Goal: Information Seeking & Learning: Compare options

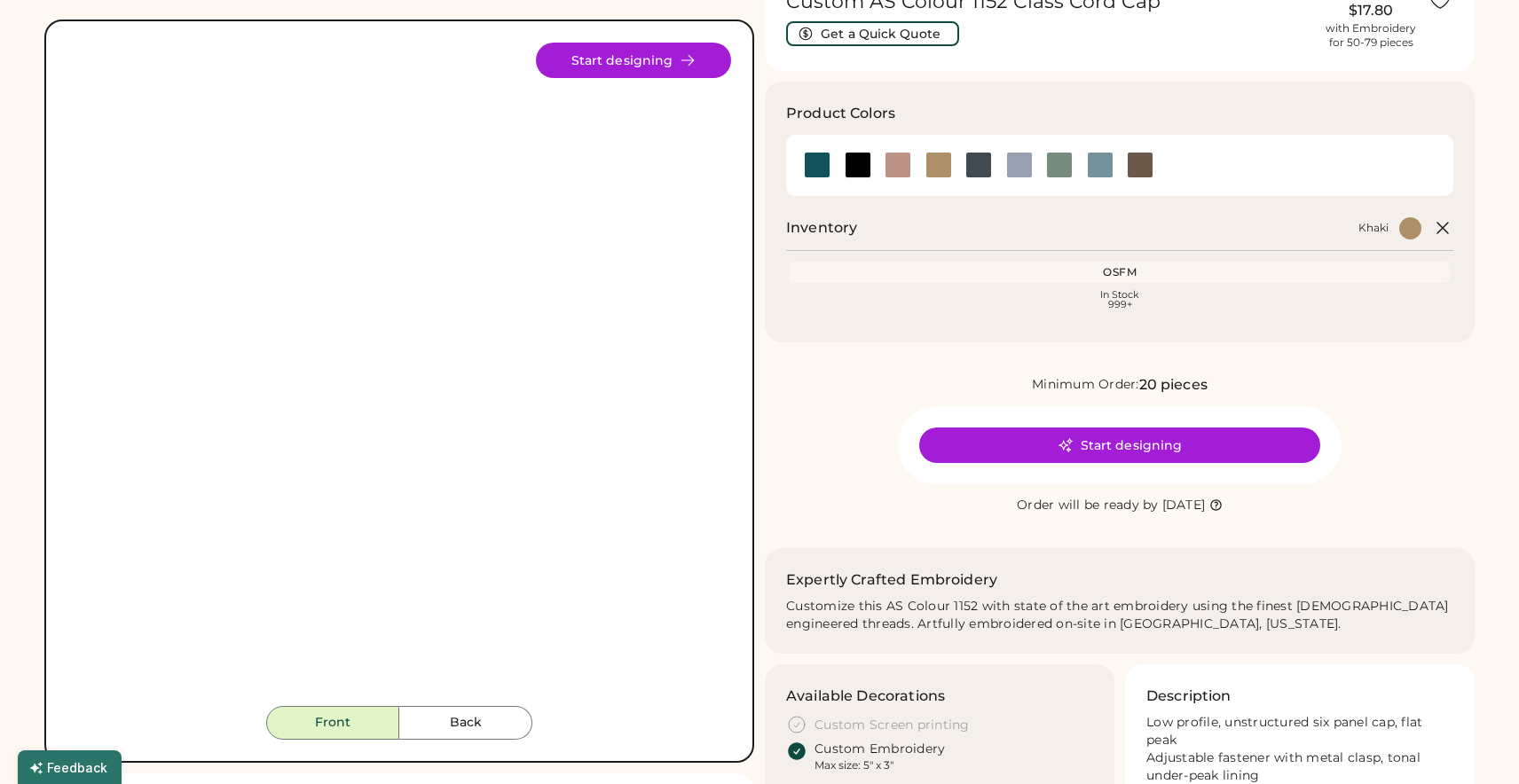
scroll to position [116, 0]
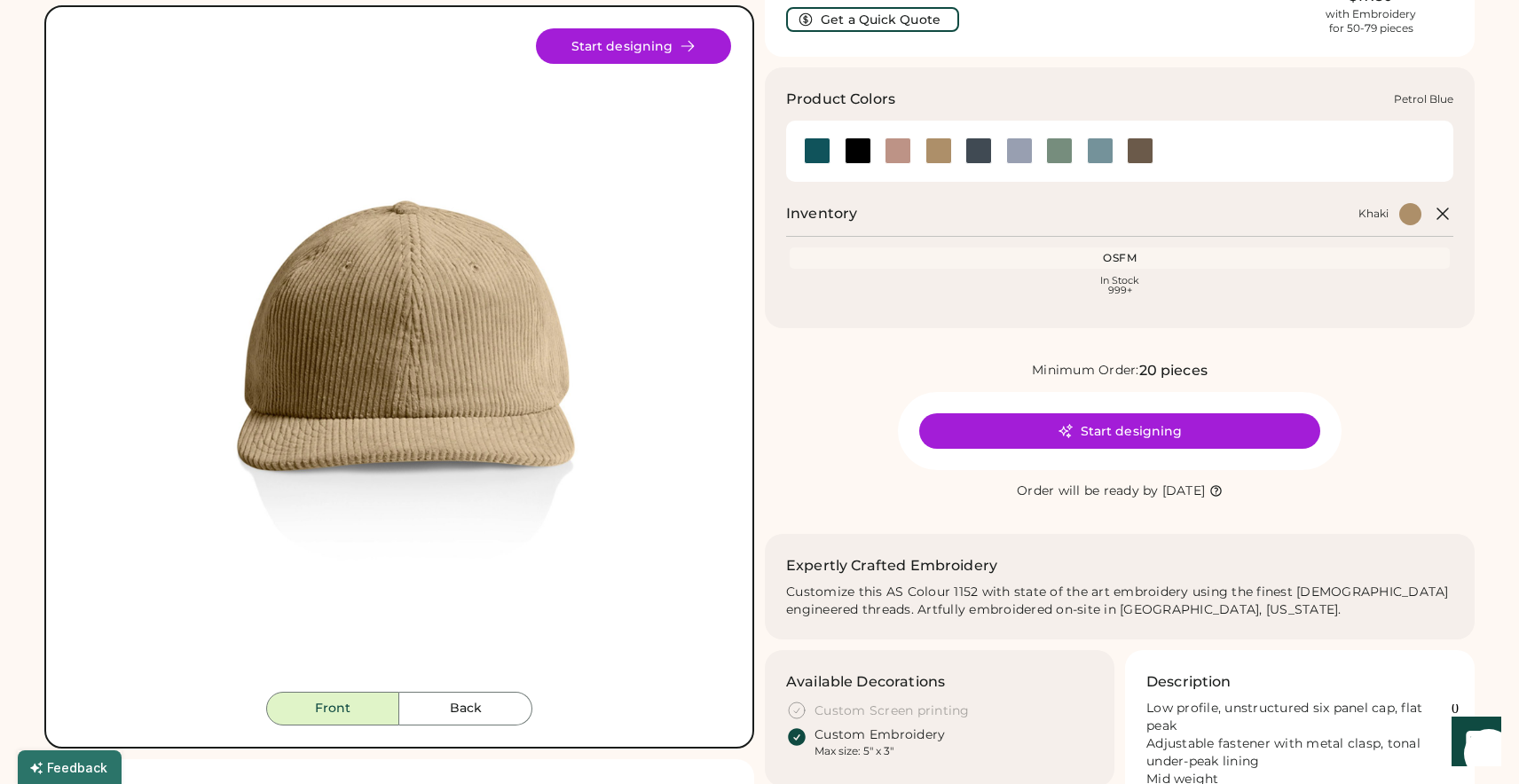
click at [947, 146] on div at bounding box center [939, 150] width 26 height 26
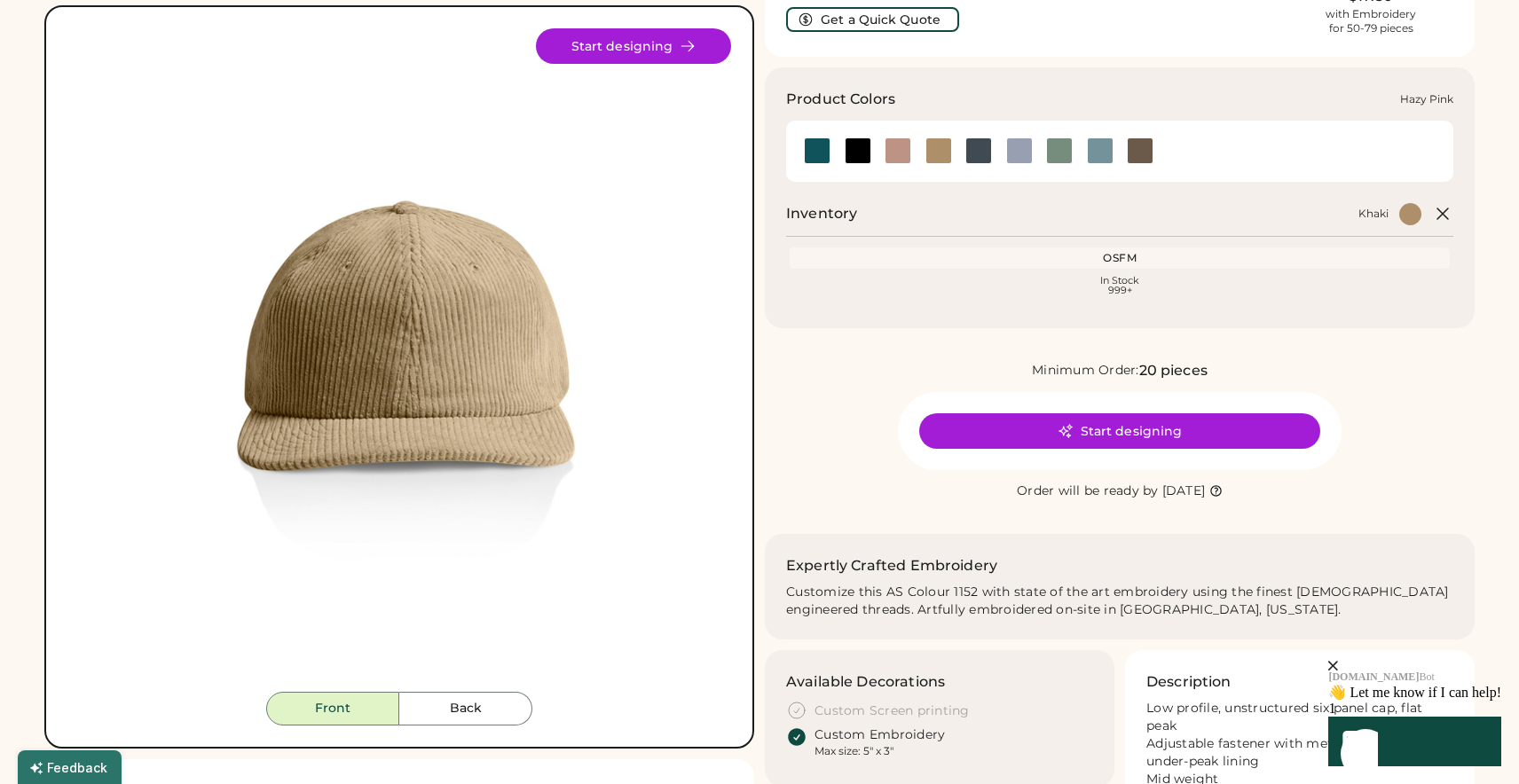
click at [885, 152] on div at bounding box center [897, 150] width 26 height 26
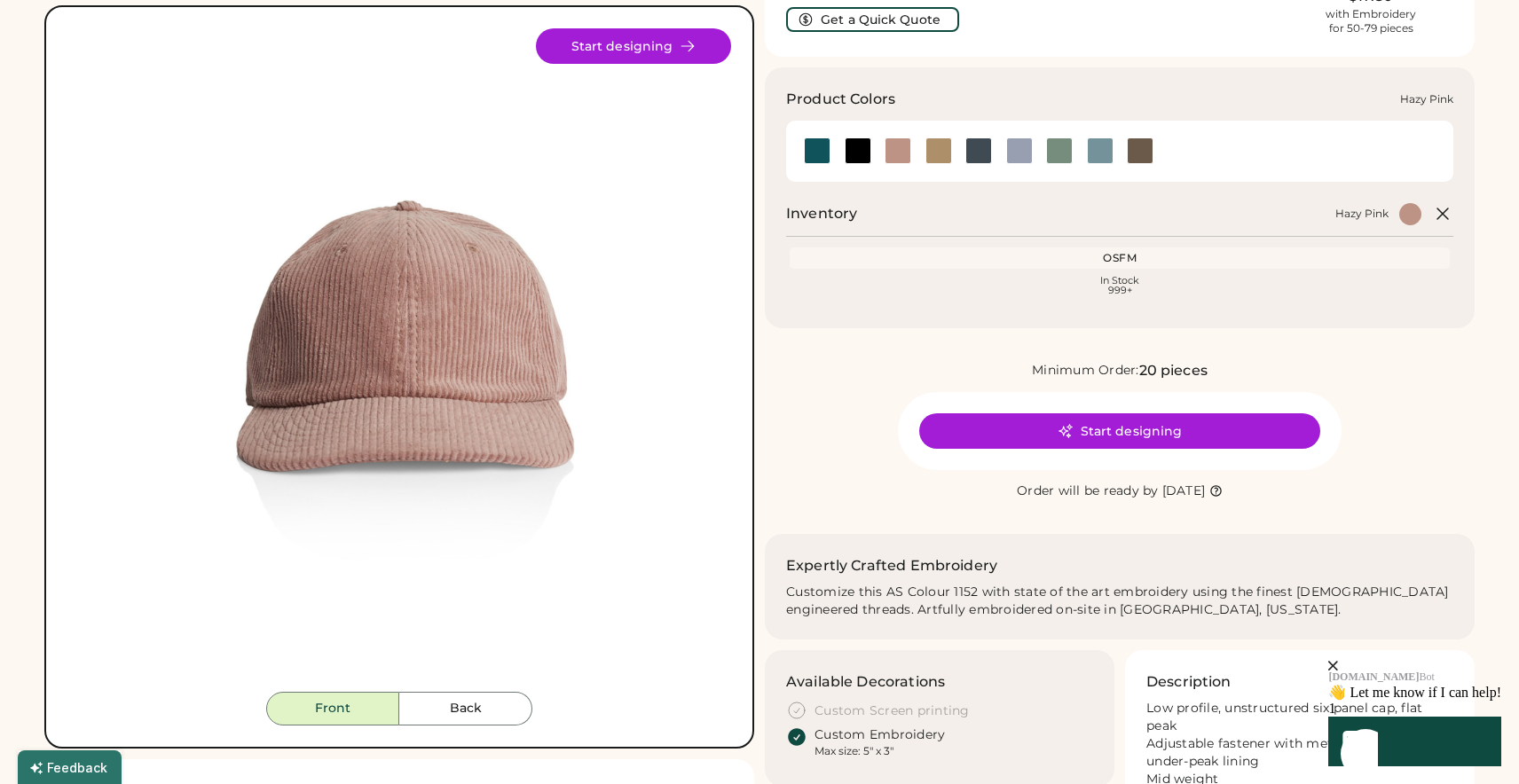
click at [902, 152] on div at bounding box center [897, 150] width 26 height 26
click at [864, 159] on div at bounding box center [858, 150] width 26 height 26
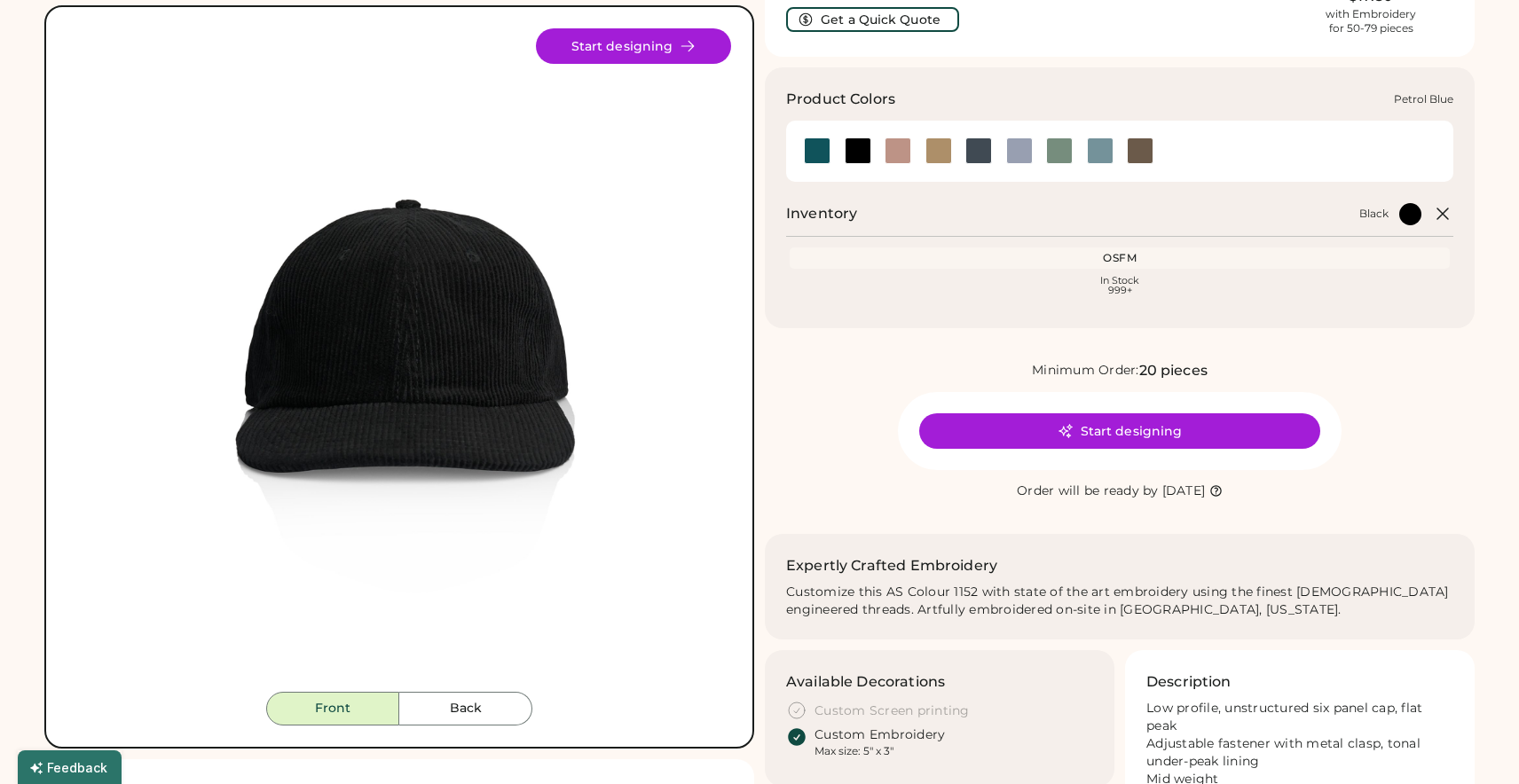
click at [976, 158] on div at bounding box center [979, 150] width 26 height 26
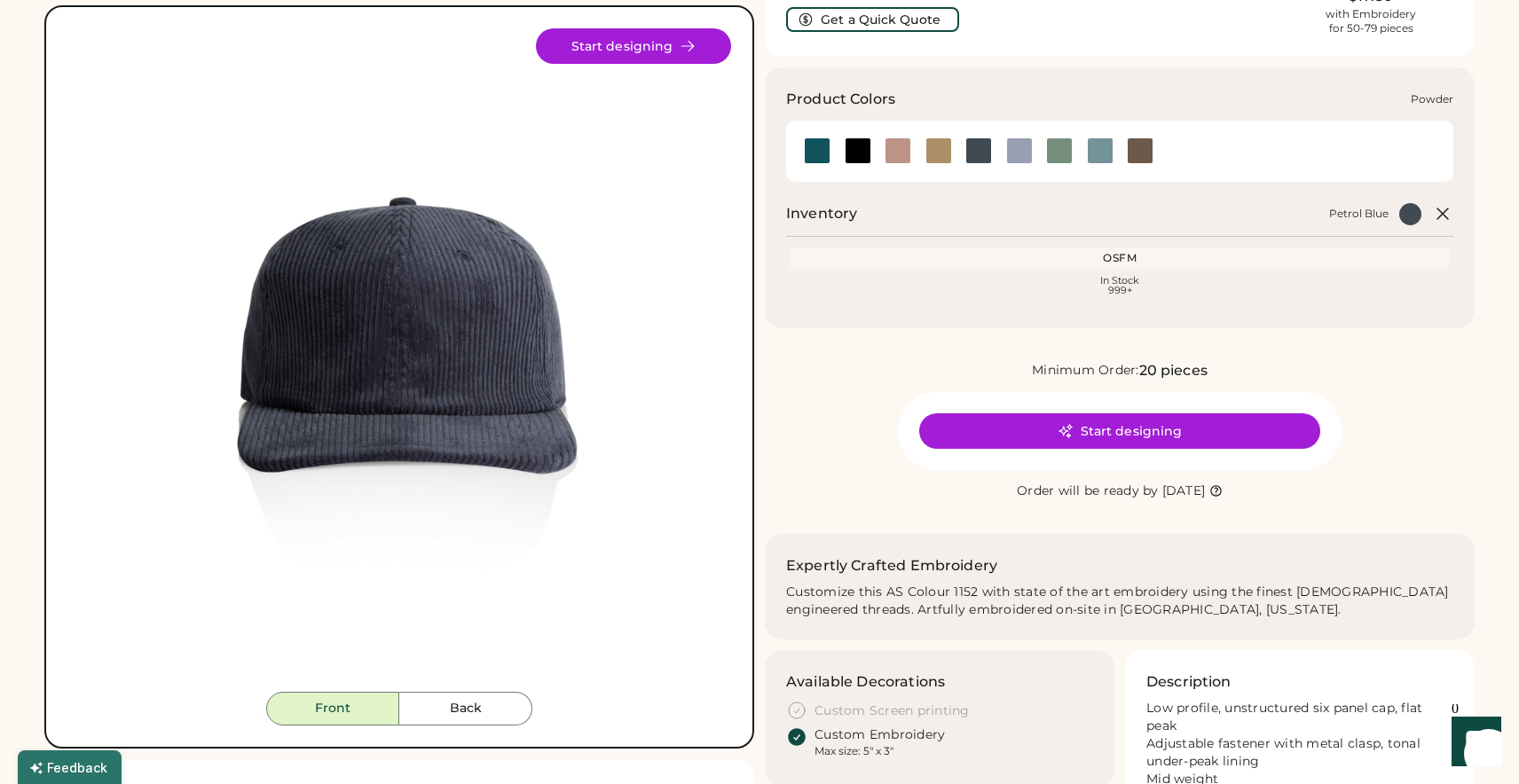
click at [1026, 149] on div at bounding box center [1019, 150] width 26 height 26
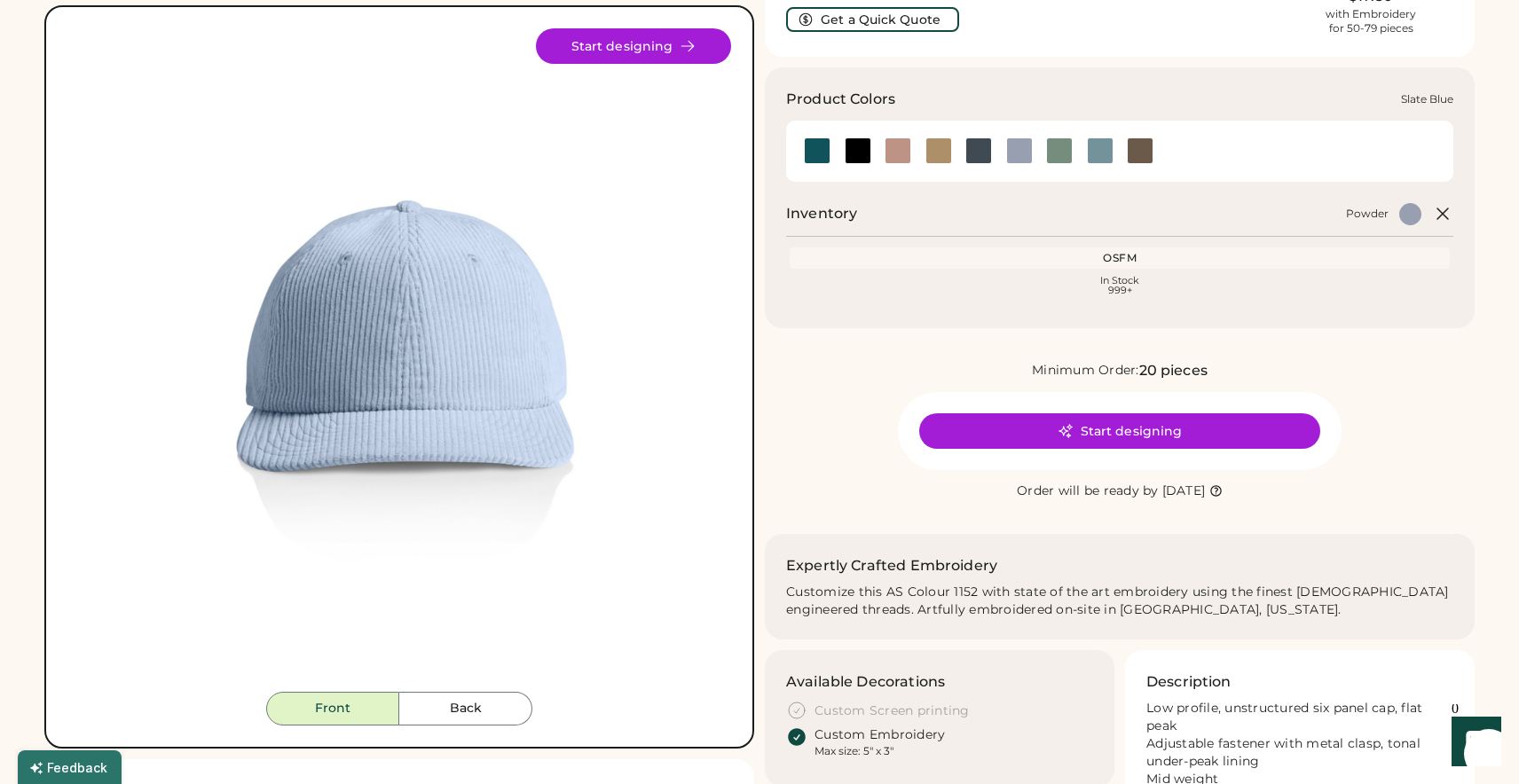
click at [1096, 153] on div at bounding box center [1100, 150] width 26 height 26
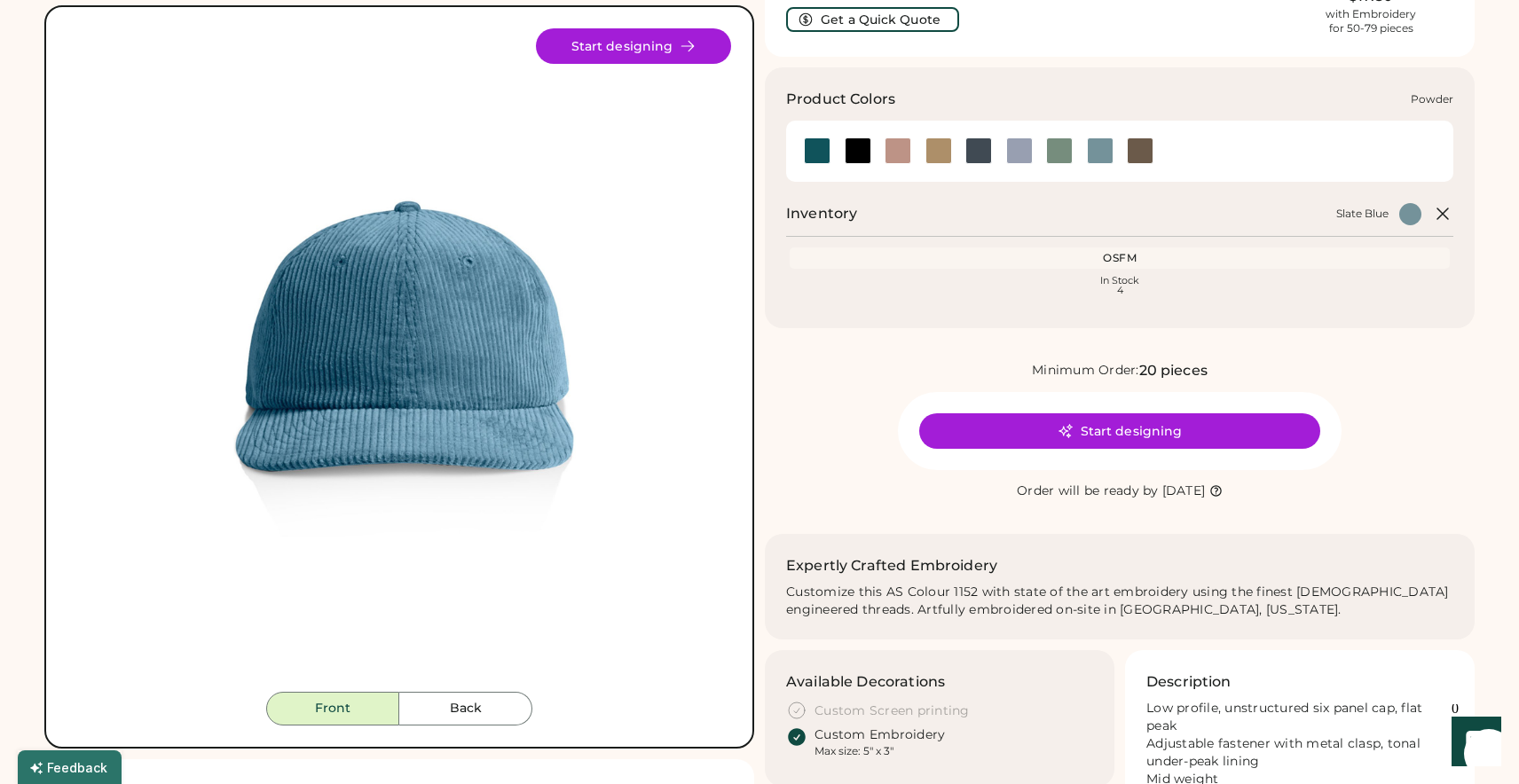
click at [1021, 155] on div at bounding box center [1019, 150] width 26 height 26
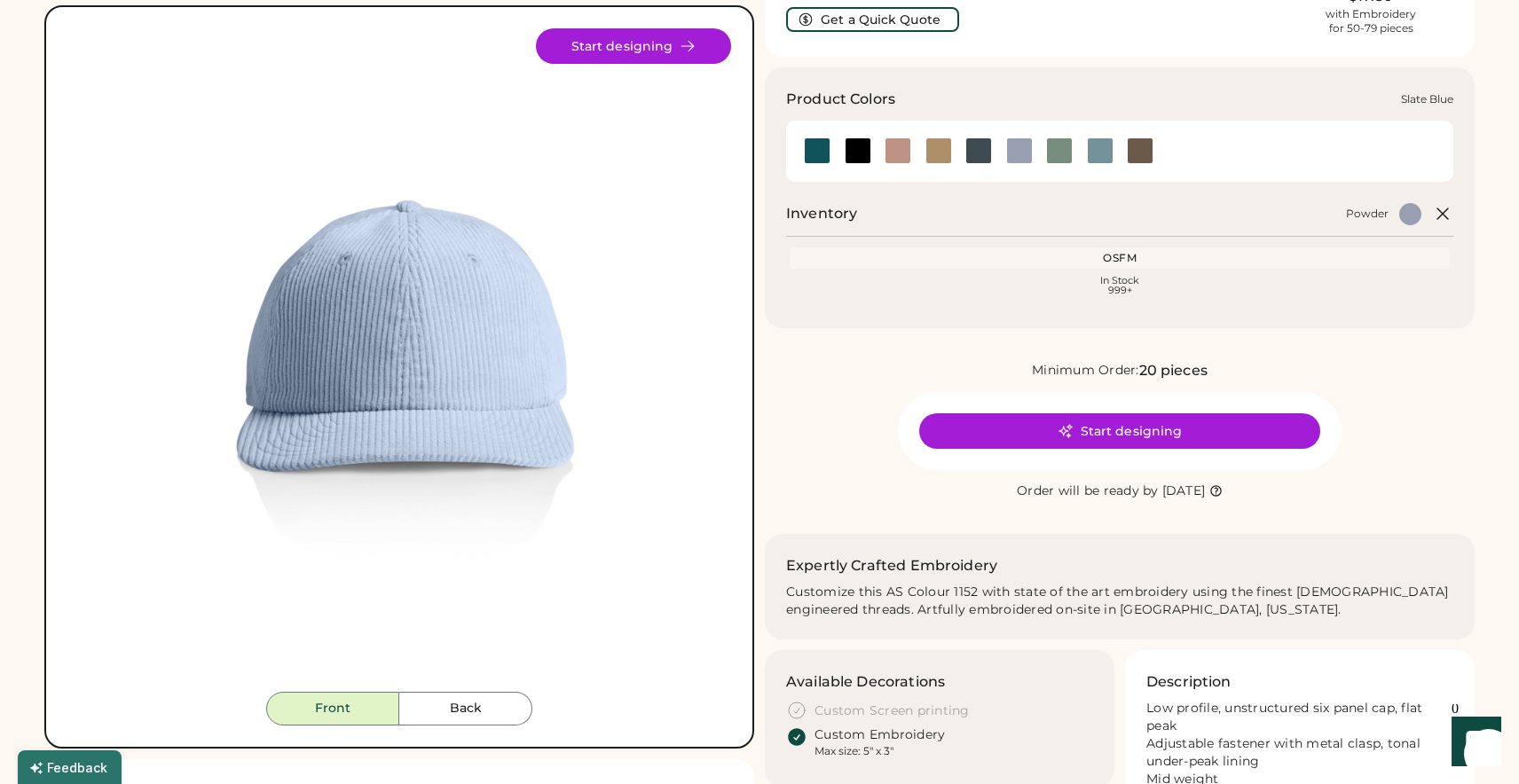
click at [1100, 152] on div at bounding box center [1100, 150] width 26 height 26
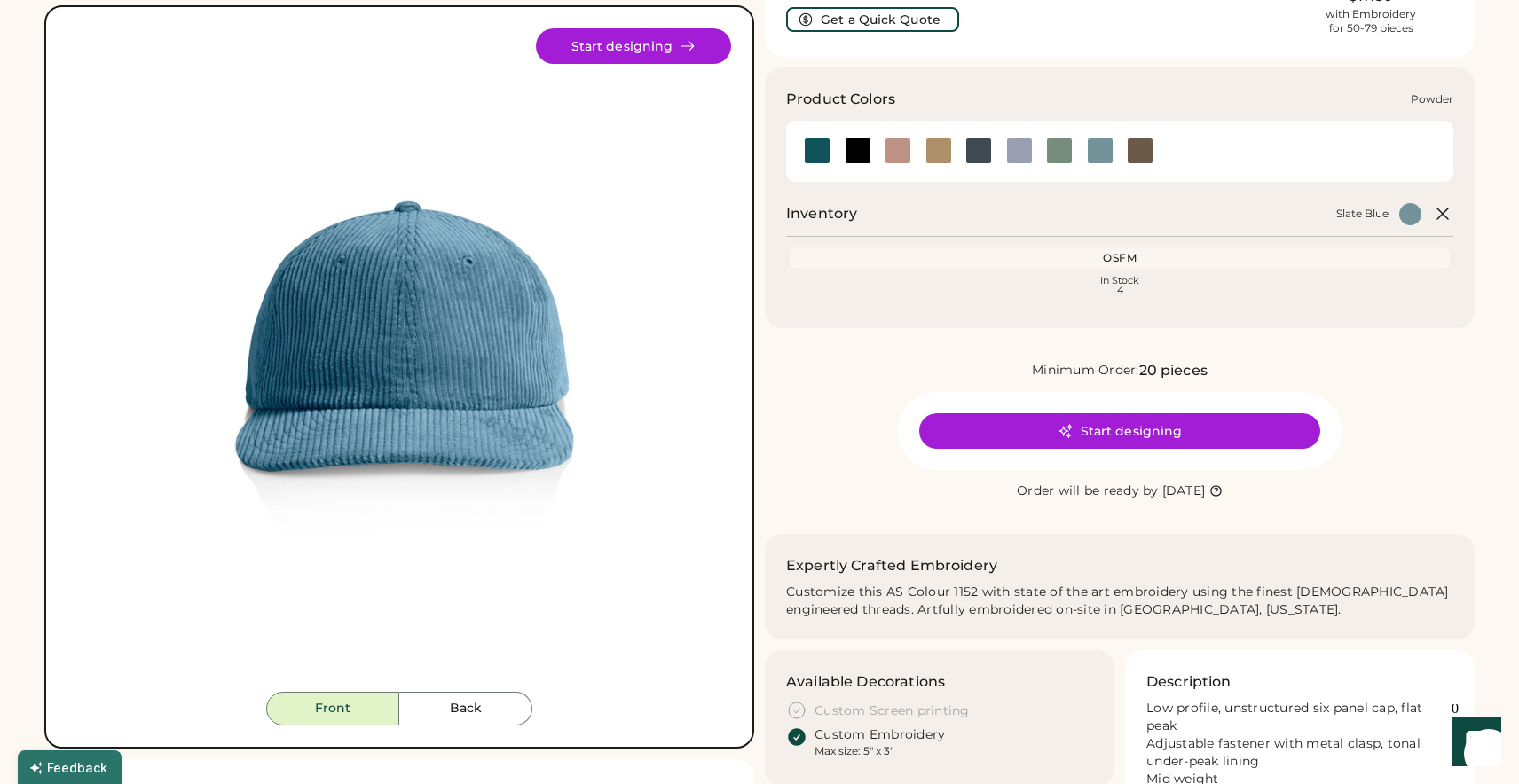
click at [1023, 153] on div at bounding box center [1019, 150] width 26 height 26
